Goal: Task Accomplishment & Management: Manage account settings

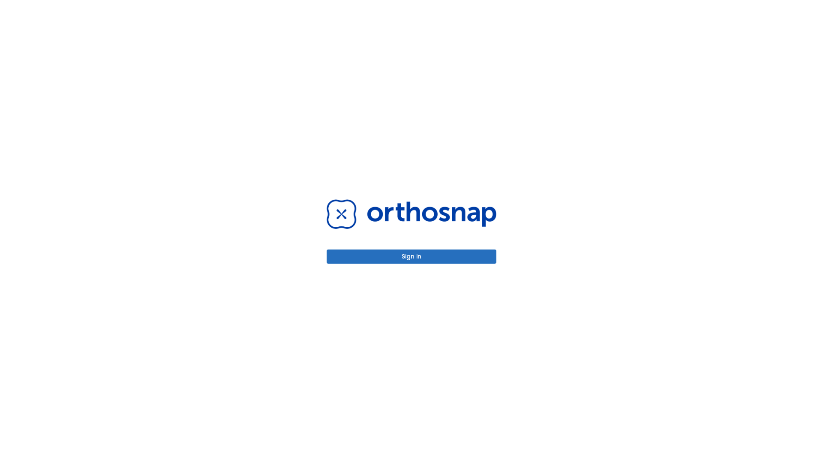
click at [412, 256] on button "Sign in" at bounding box center [412, 257] width 170 height 14
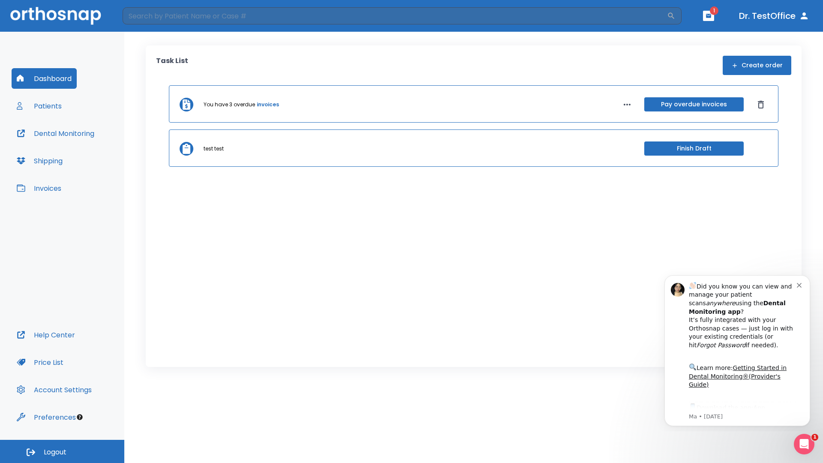
click at [62, 451] on span "Logout" at bounding box center [55, 452] width 23 height 9
